Goal: Task Accomplishment & Management: Manage account settings

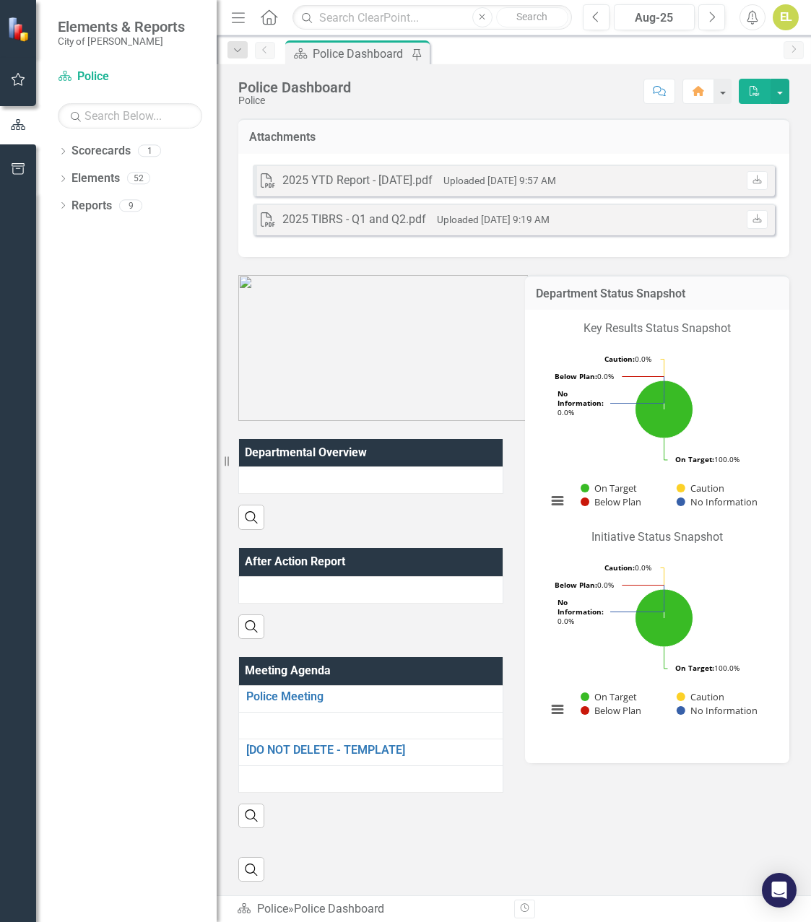
click at [17, 125] on icon "button" at bounding box center [18, 124] width 14 height 11
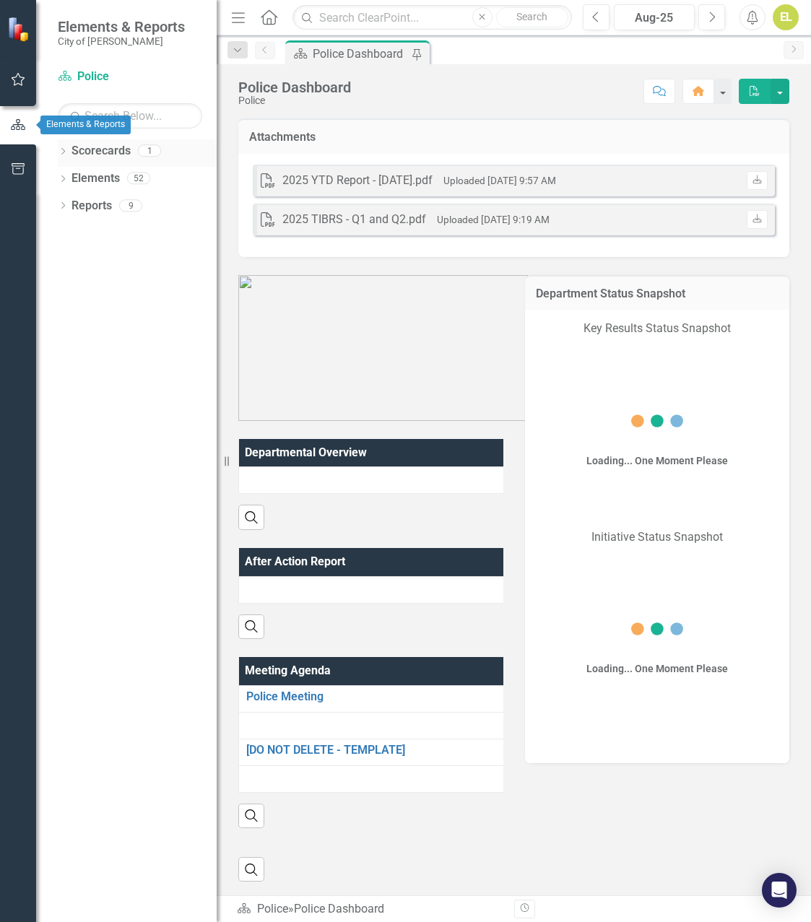
click at [108, 152] on link "Scorecards" at bounding box center [100, 151] width 59 height 17
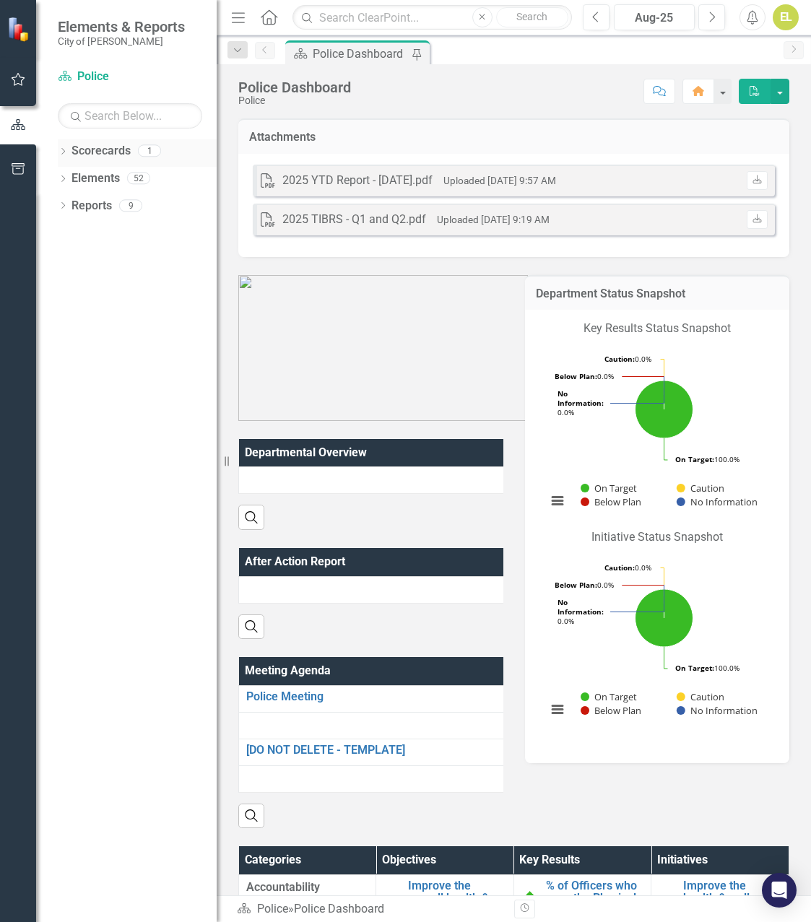
click at [110, 152] on link "Scorecards" at bounding box center [100, 151] width 59 height 17
click at [88, 152] on link "Scorecards" at bounding box center [100, 151] width 59 height 17
click at [15, 86] on button "button" at bounding box center [18, 80] width 32 height 30
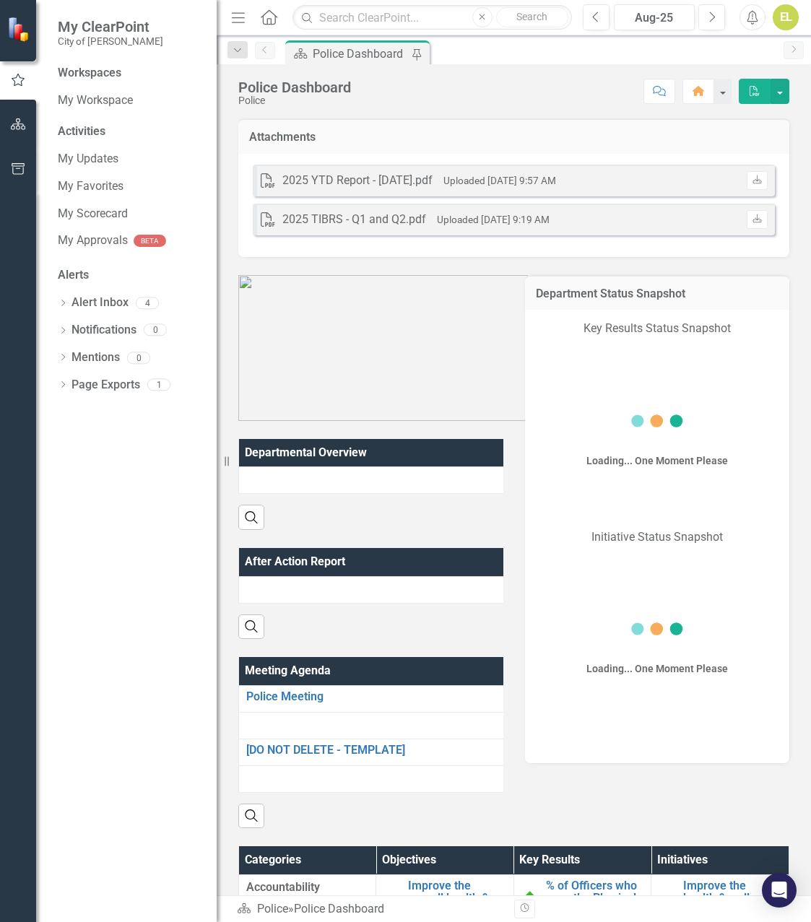
drag, startPoint x: 15, startPoint y: 86, endPoint x: 109, endPoint y: 212, distance: 157.4
click at [109, 212] on link "My Scorecard" at bounding box center [130, 214] width 144 height 17
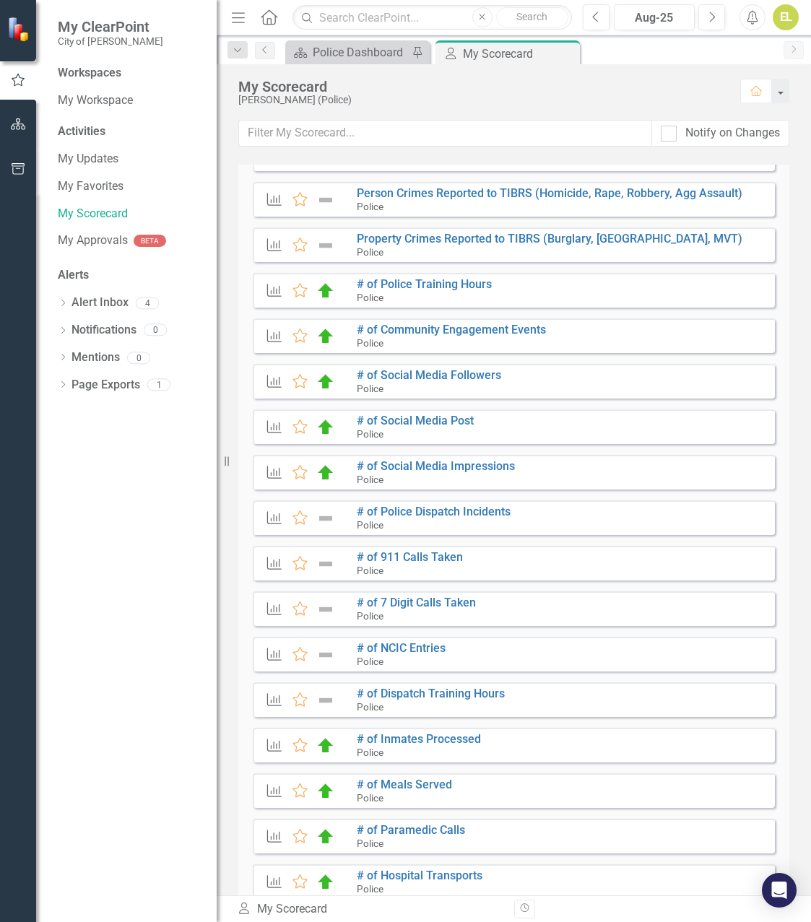
scroll to position [72, 0]
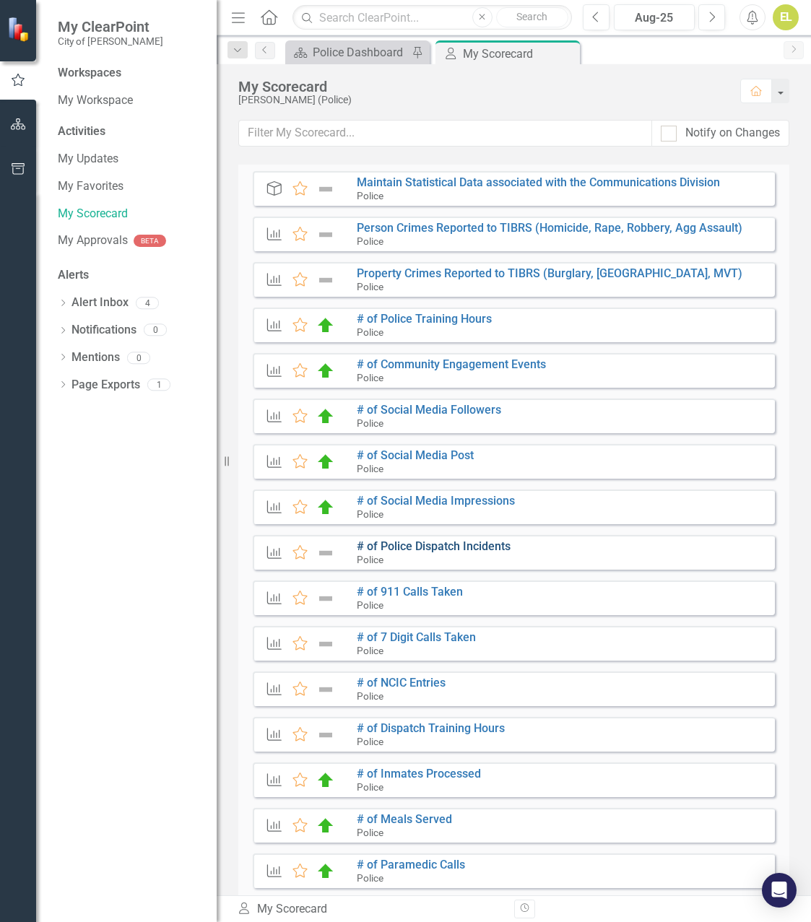
click at [458, 547] on link "# of Police Dispatch Incidents" at bounding box center [434, 546] width 154 height 14
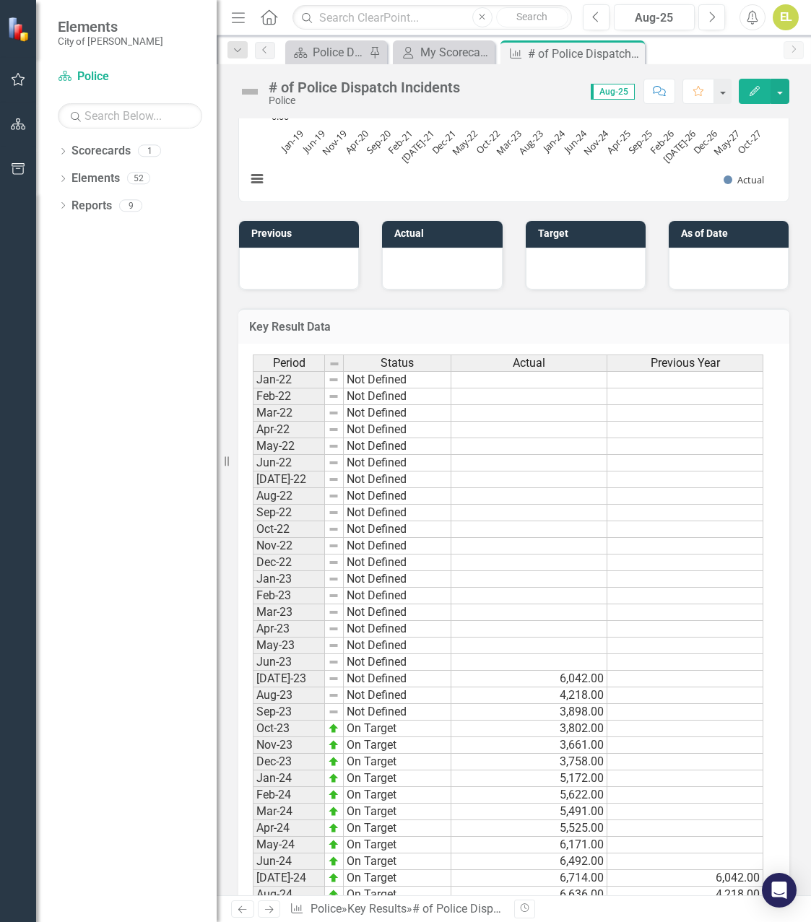
scroll to position [918, 0]
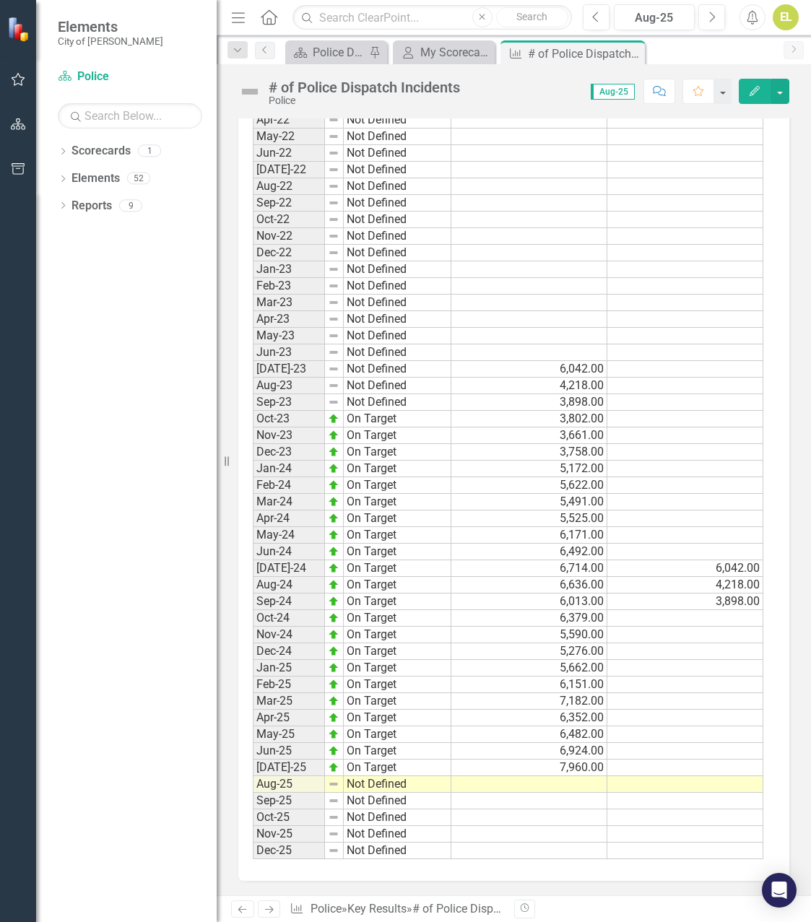
click at [571, 786] on td at bounding box center [529, 784] width 156 height 17
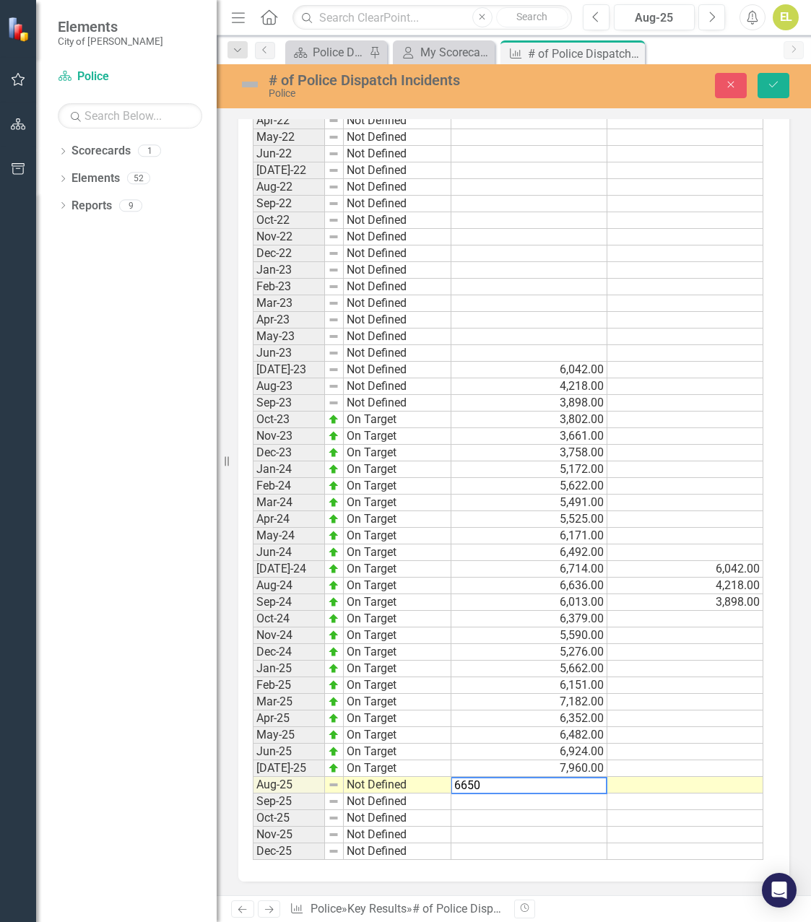
type textarea "6650"
click at [586, 812] on td at bounding box center [529, 818] width 156 height 17
click at [344, 784] on td "Not Defined" at bounding box center [398, 785] width 108 height 17
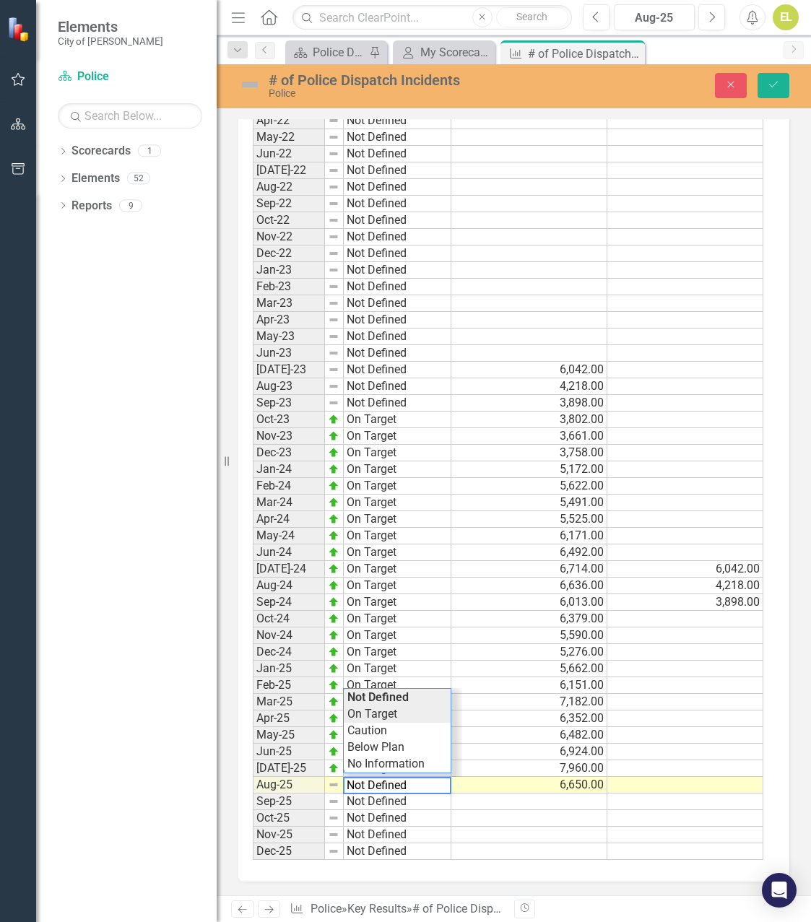
type textarea "On Target"
click at [381, 718] on div "Period Status Actual Previous Year Jan-22 Not Defined Feb-22 Not Defined Mar-22…" at bounding box center [508, 452] width 511 height 815
click at [256, 81] on img at bounding box center [249, 84] width 23 height 23
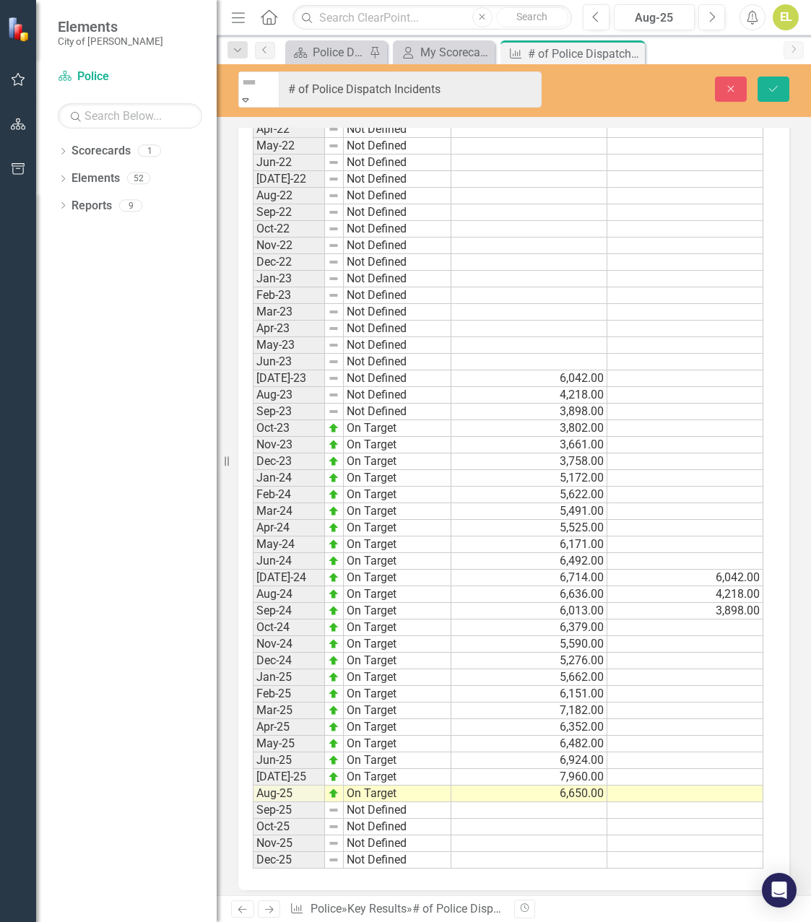
click at [252, 95] on icon "Expand" at bounding box center [245, 100] width 13 height 10
click at [780, 82] on button "Save" at bounding box center [773, 89] width 32 height 25
